Goal: Browse casually: Explore the website without a specific task or goal

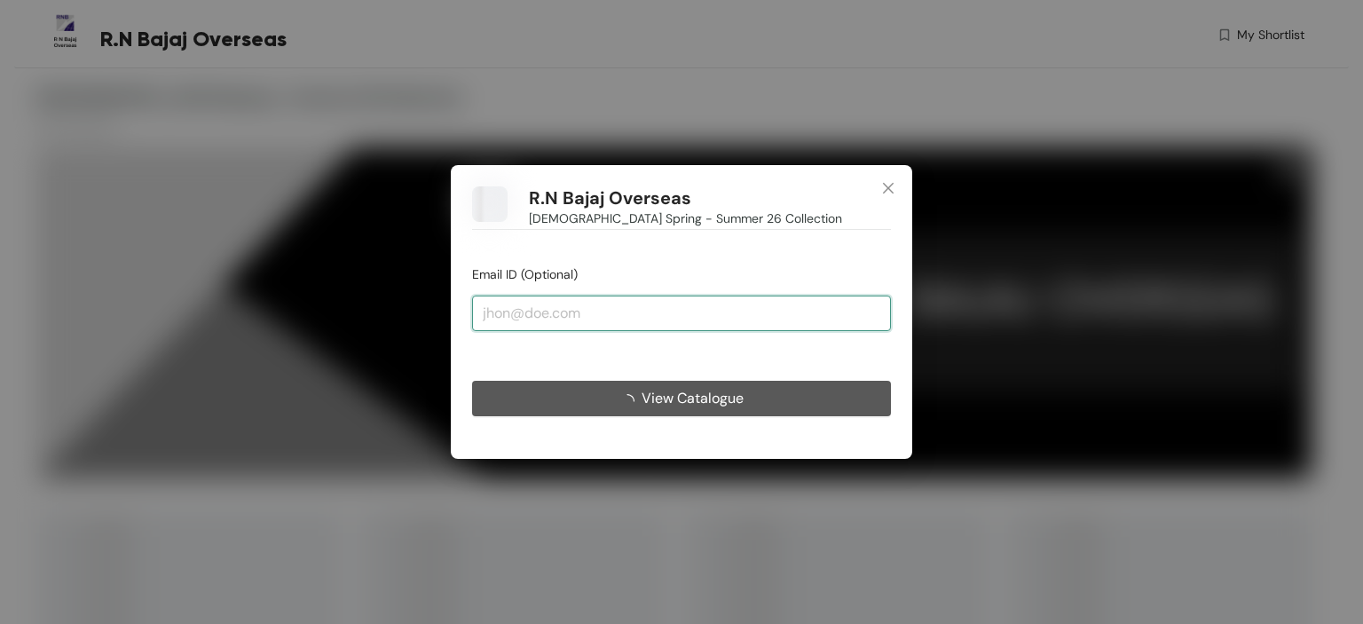
click at [529, 304] on input "email" at bounding box center [681, 314] width 419 height 36
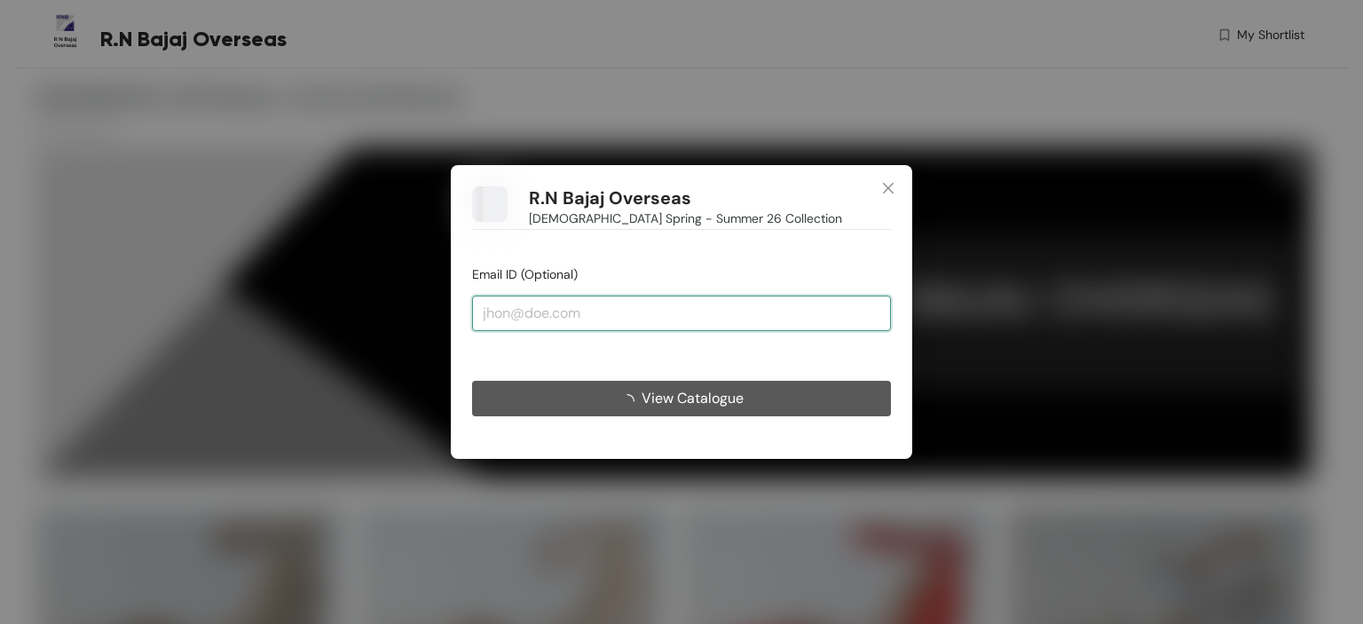
type input "[EMAIL_ADDRESS][DOMAIN_NAME]"
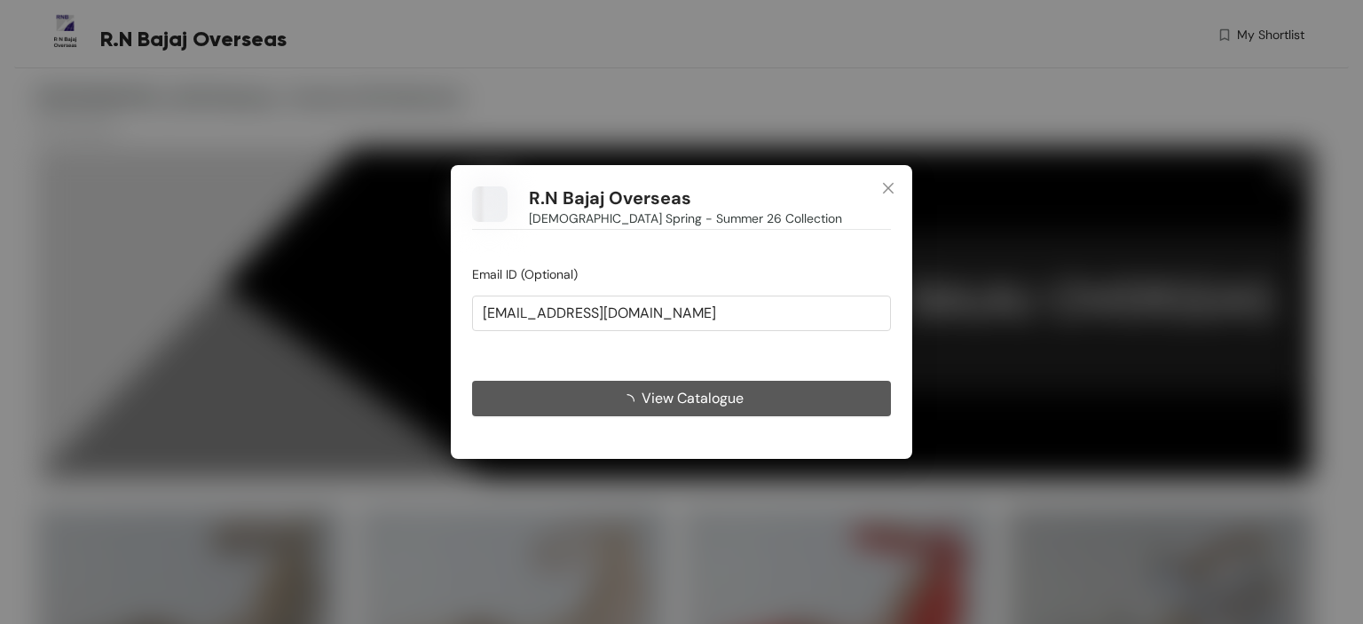
click at [623, 388] on span "submit" at bounding box center [630, 398] width 21 height 22
click at [624, 411] on button "View Catalogue" at bounding box center [681, 399] width 419 height 36
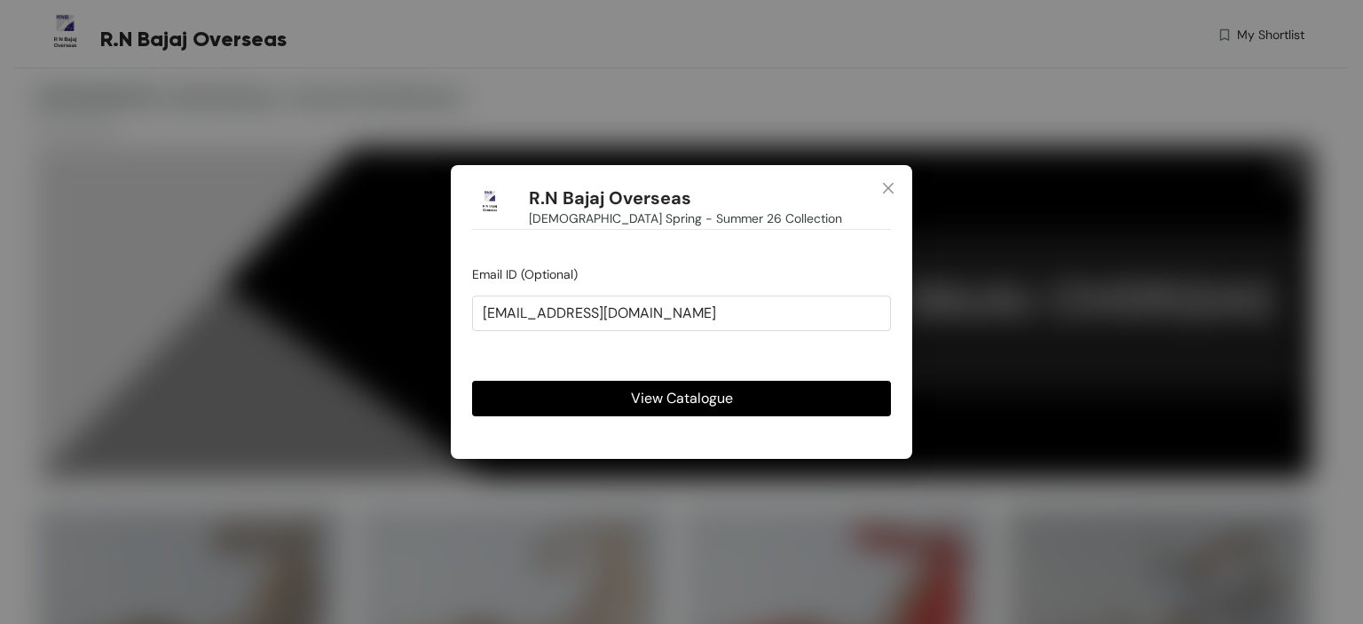
click at [613, 389] on button "View Catalogue" at bounding box center [681, 399] width 419 height 36
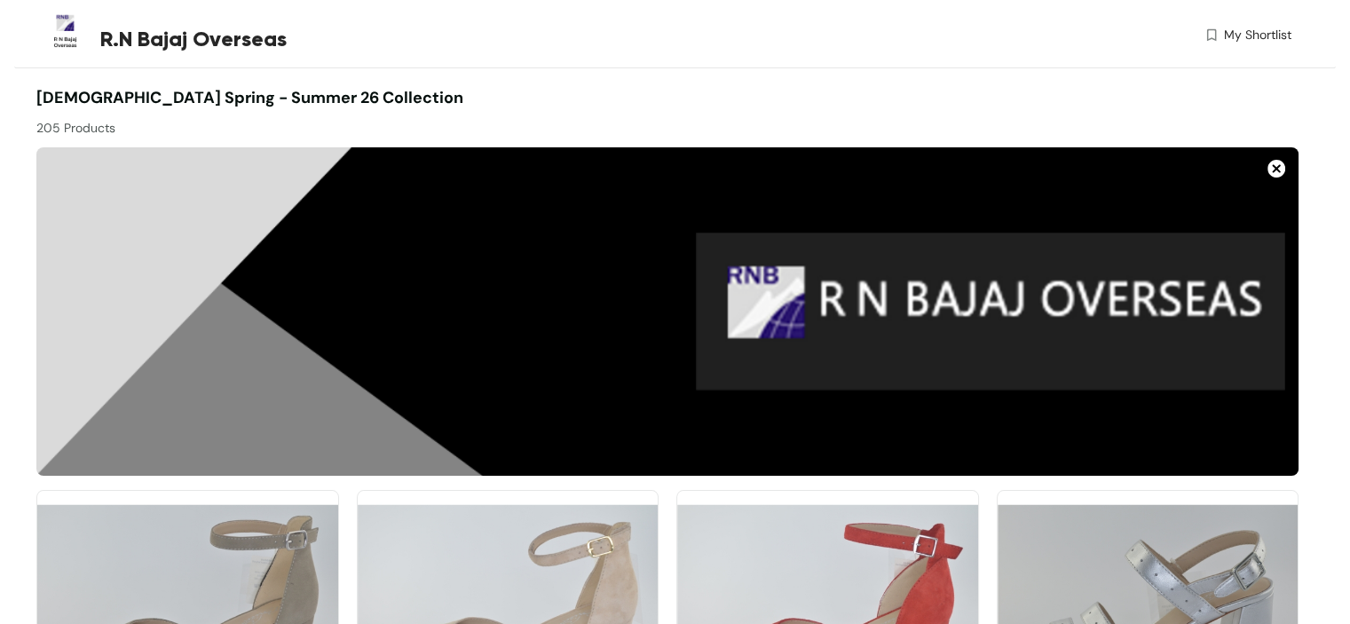
click at [1267, 168] on img at bounding box center [1276, 169] width 18 height 18
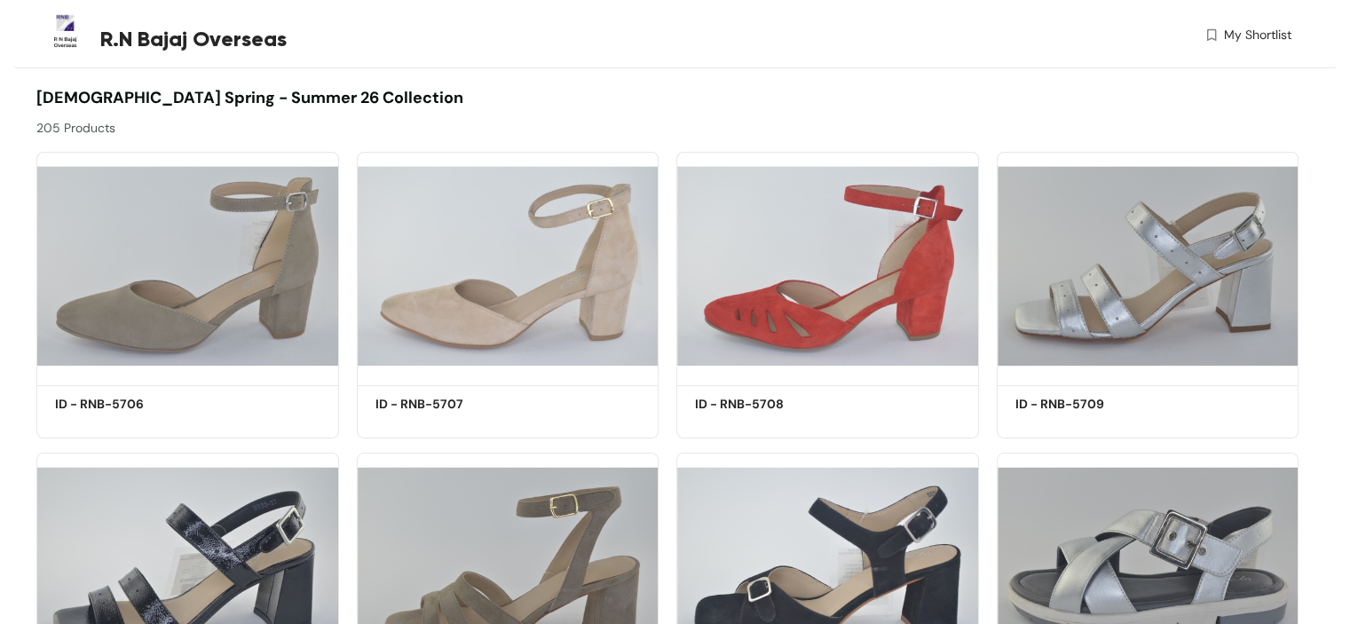
click at [82, 130] on div "205 Products" at bounding box center [351, 124] width 631 height 28
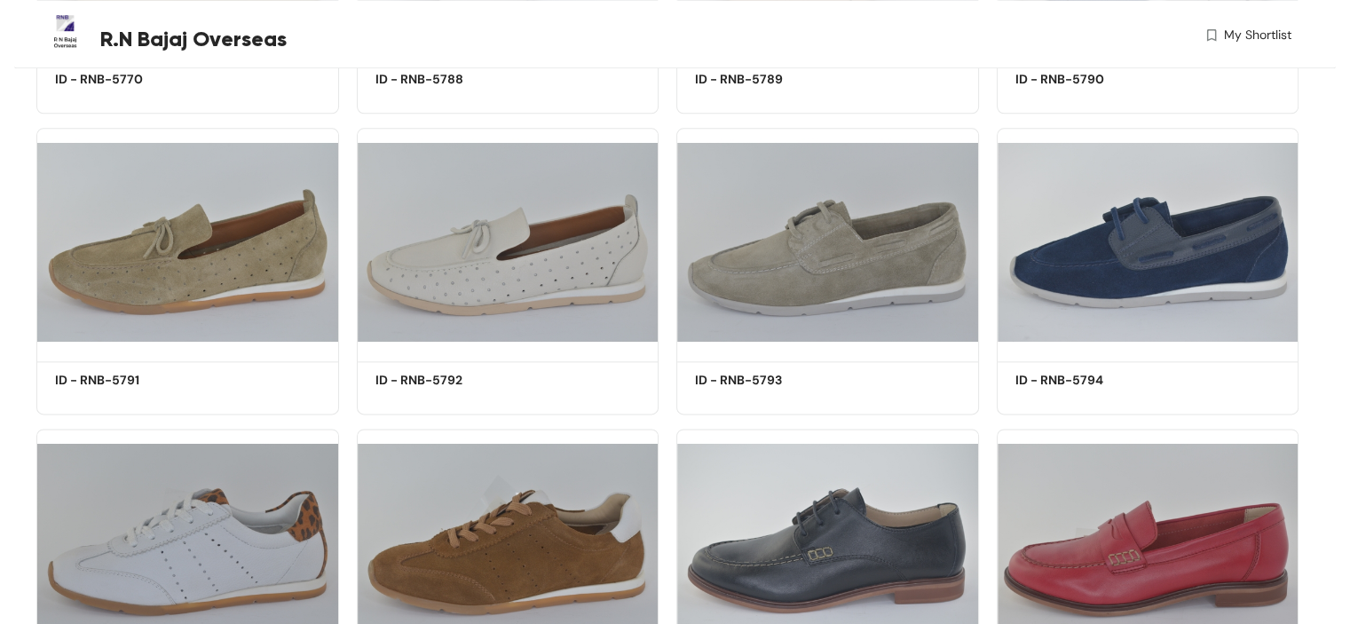
scroll to position [2485, 0]
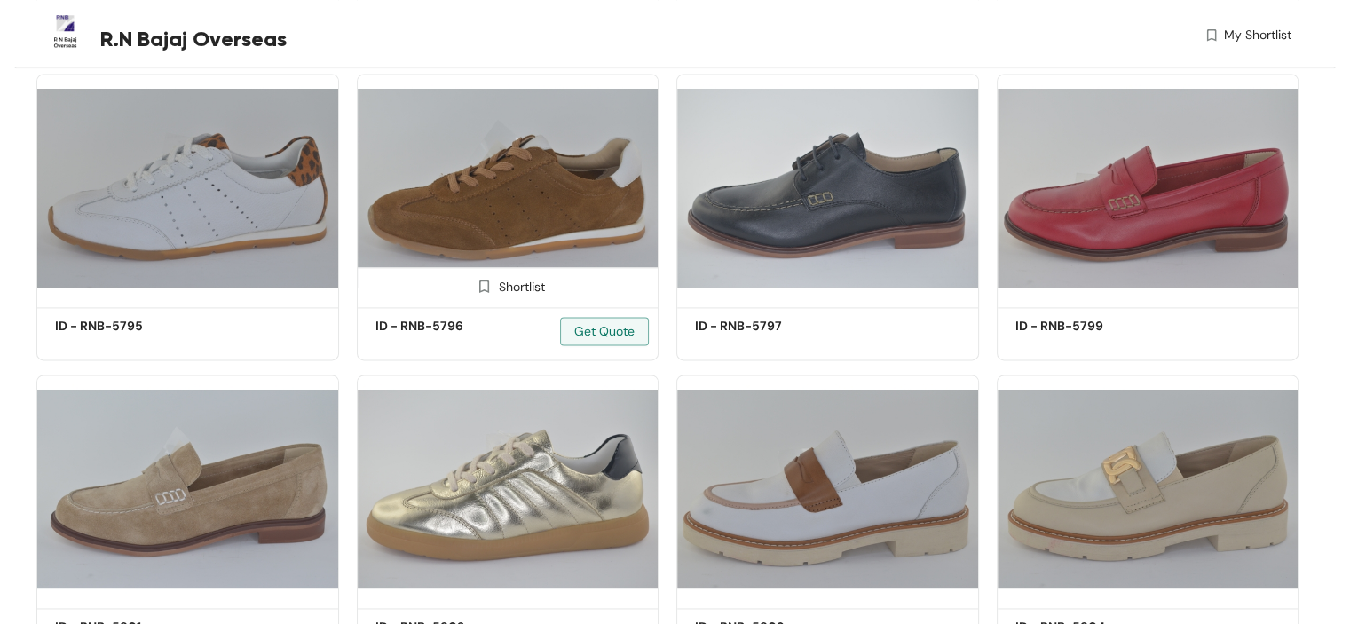
click at [616, 244] on img at bounding box center [508, 188] width 303 height 228
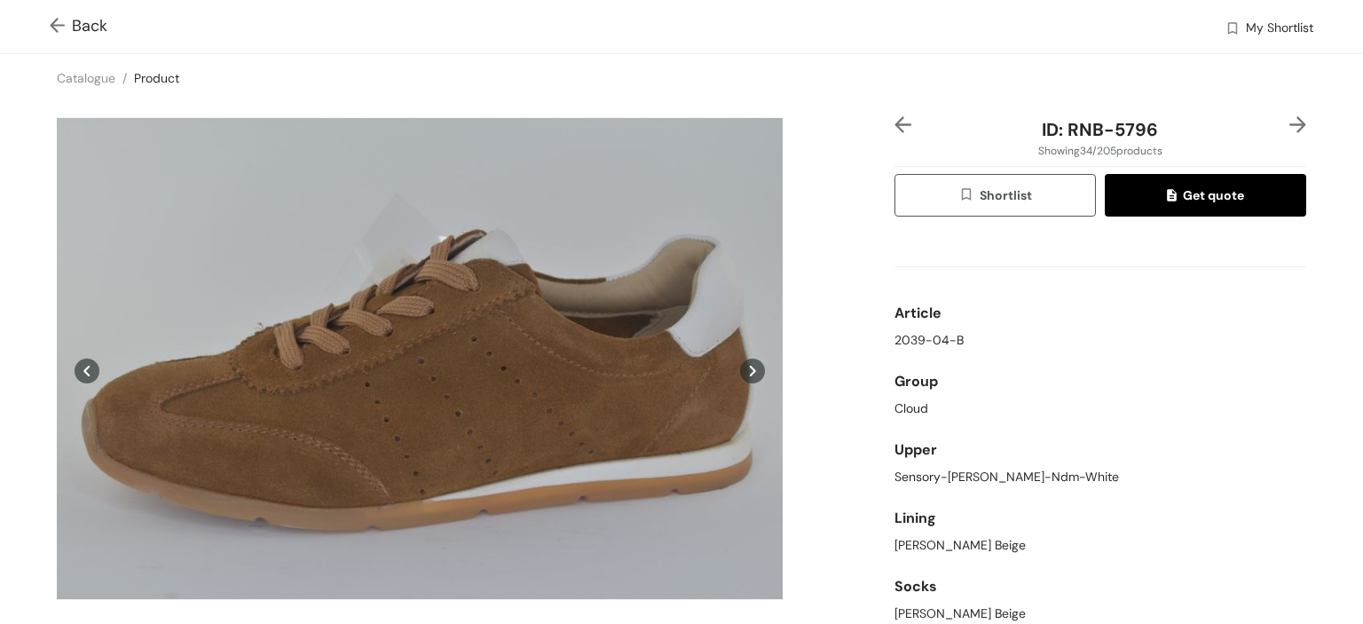
click at [51, 19] on img at bounding box center [61, 27] width 22 height 19
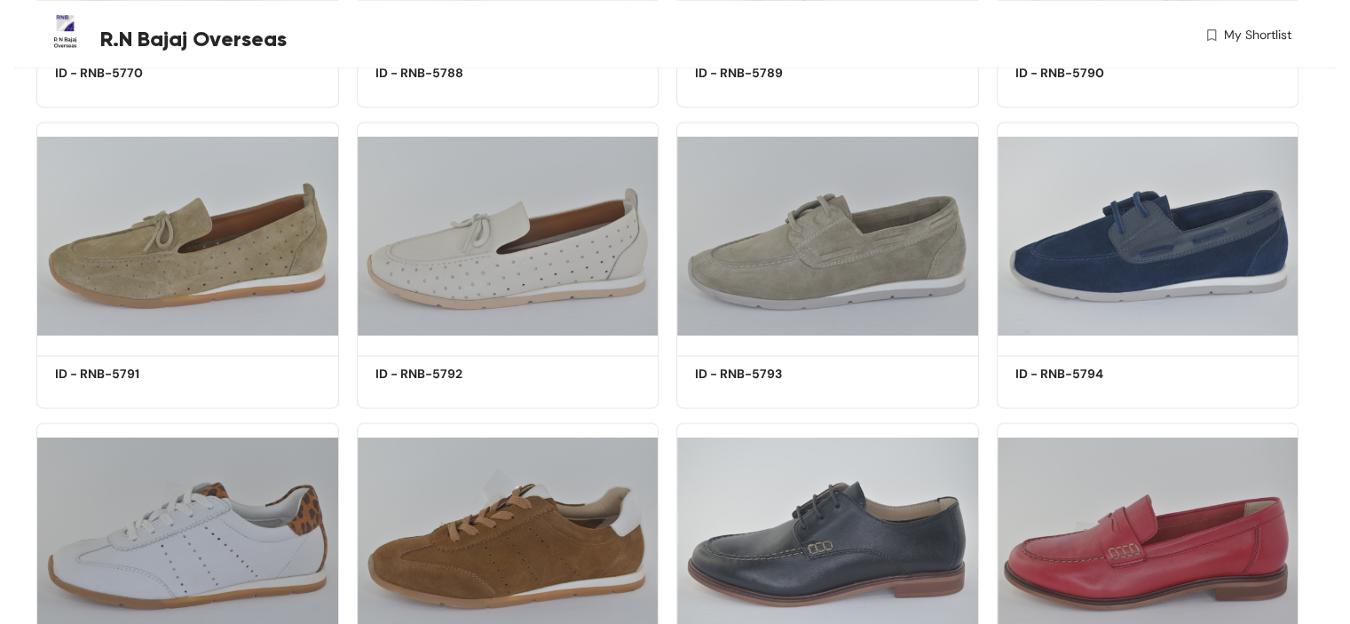
scroll to position [2485, 0]
